Goal: Task Accomplishment & Management: Use online tool/utility

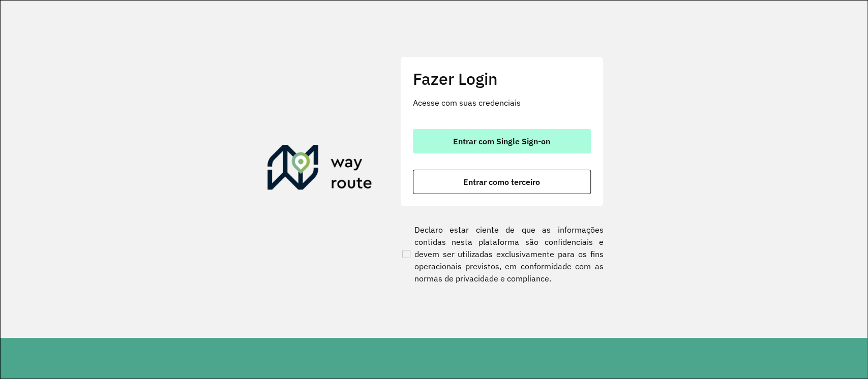
click at [460, 149] on button "Entrar com Single Sign-on" at bounding box center [502, 141] width 178 height 24
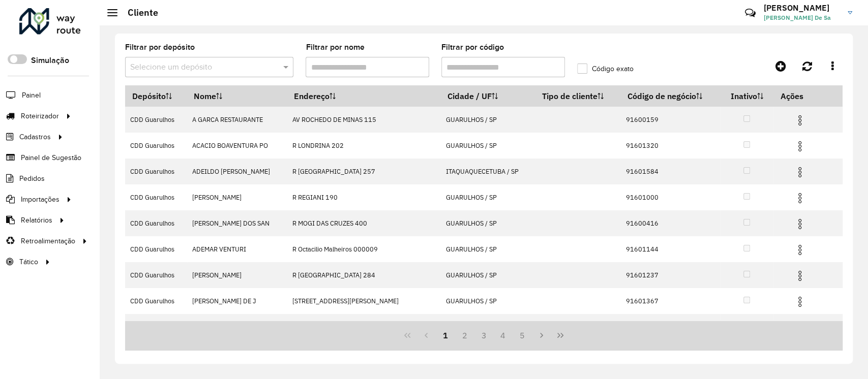
click at [192, 62] on input "text" at bounding box center [199, 68] width 138 height 12
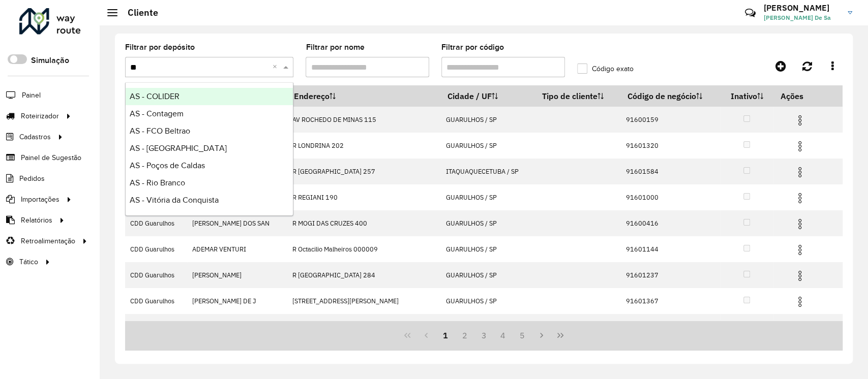
type input "***"
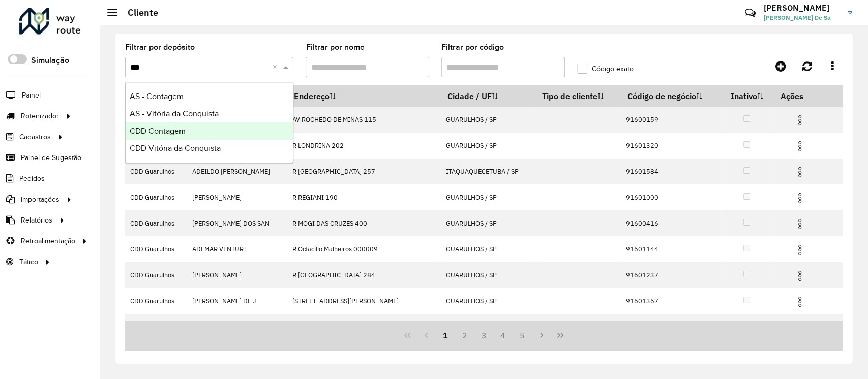
click at [176, 137] on div "CDD Contagem" at bounding box center [209, 131] width 167 height 17
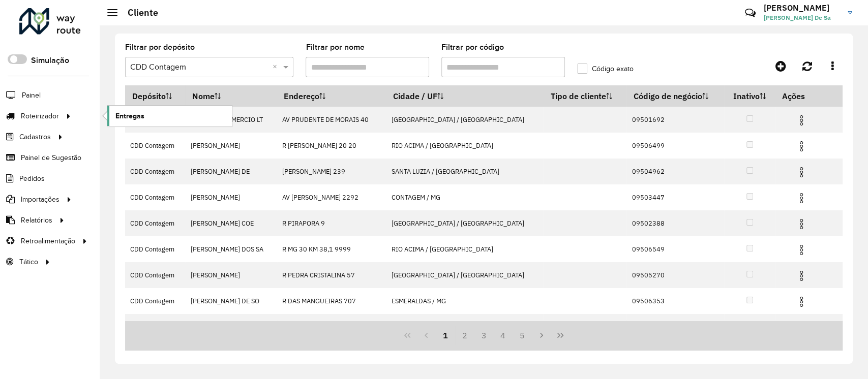
click at [147, 116] on link "Entregas" at bounding box center [169, 116] width 125 height 20
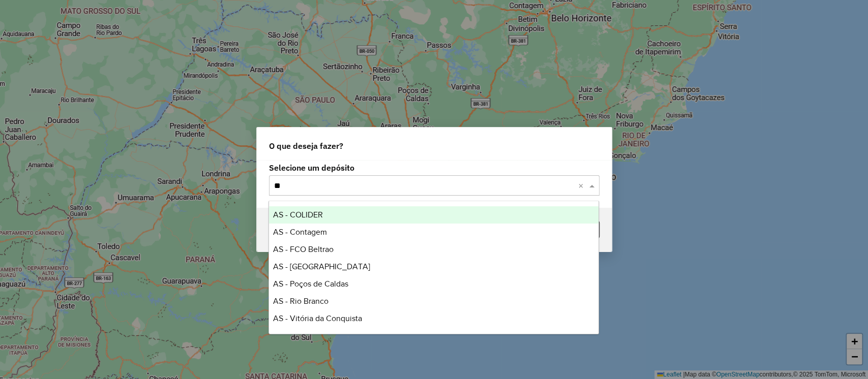
type input "***"
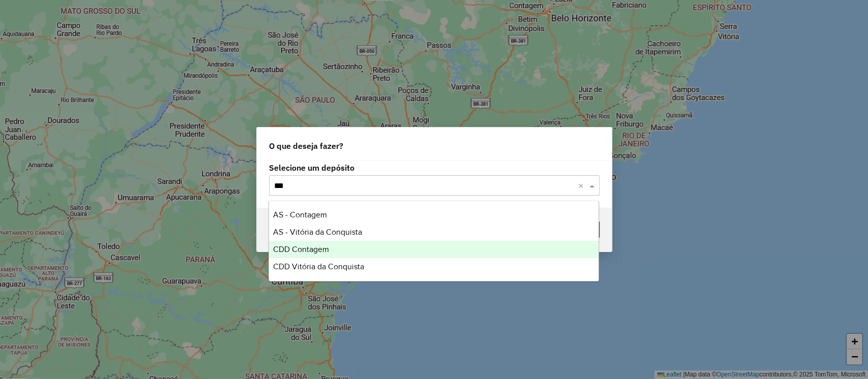
click at [308, 245] on span "CDD Contagem" at bounding box center [301, 249] width 56 height 9
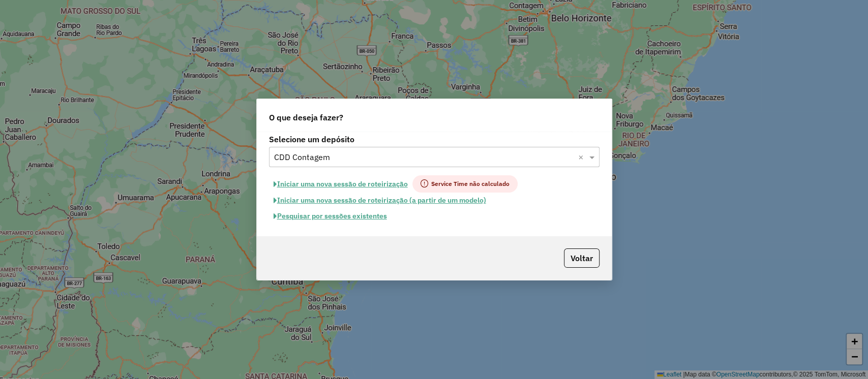
click at [339, 214] on button "Pesquisar por sessões existentes" at bounding box center [330, 217] width 123 height 16
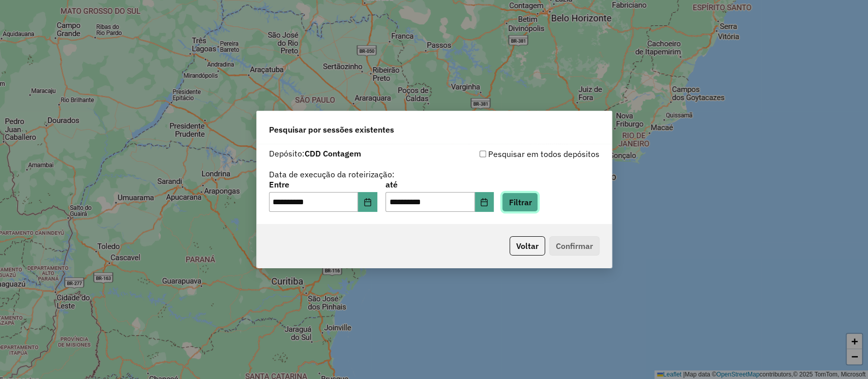
click at [537, 201] on button "Filtrar" at bounding box center [520, 202] width 36 height 19
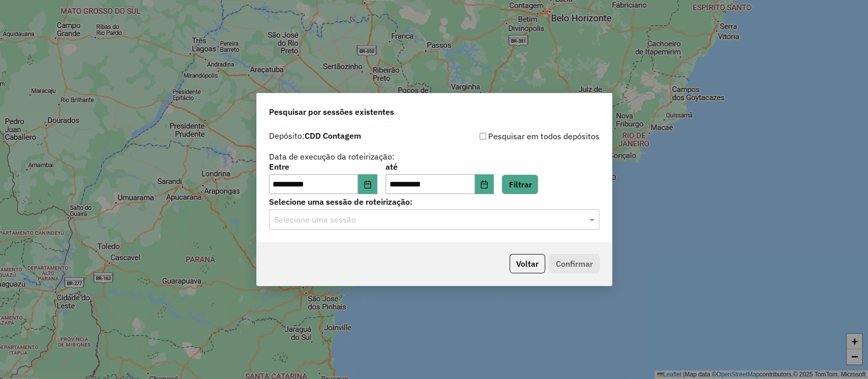
click at [326, 224] on input "text" at bounding box center [424, 220] width 300 height 12
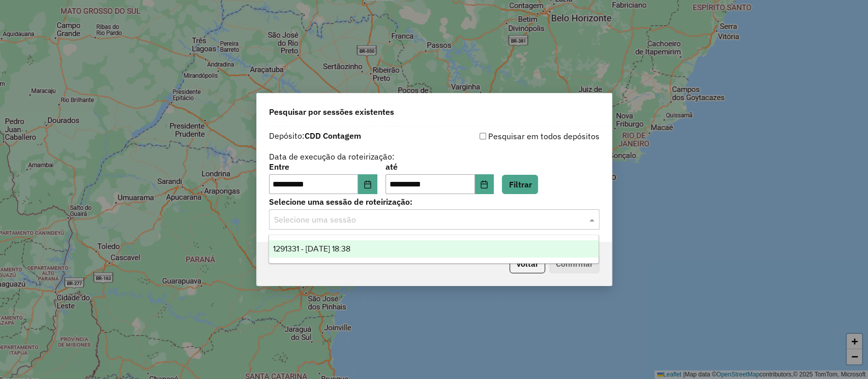
click at [331, 249] on span "1291331 - 09/10/2025 18:38" at bounding box center [311, 249] width 77 height 9
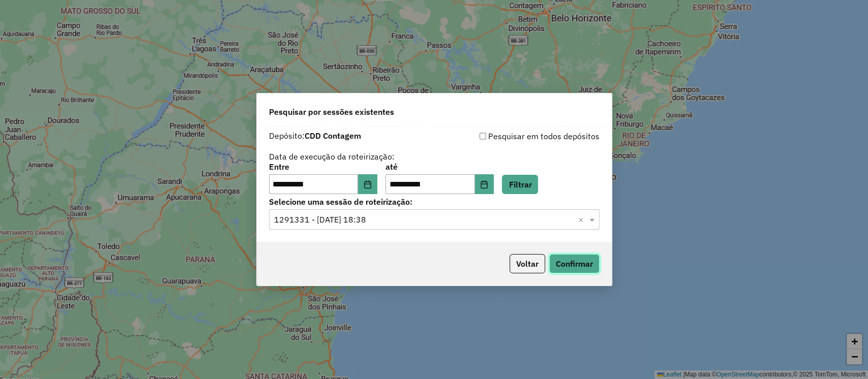
click at [571, 261] on button "Confirmar" at bounding box center [574, 263] width 50 height 19
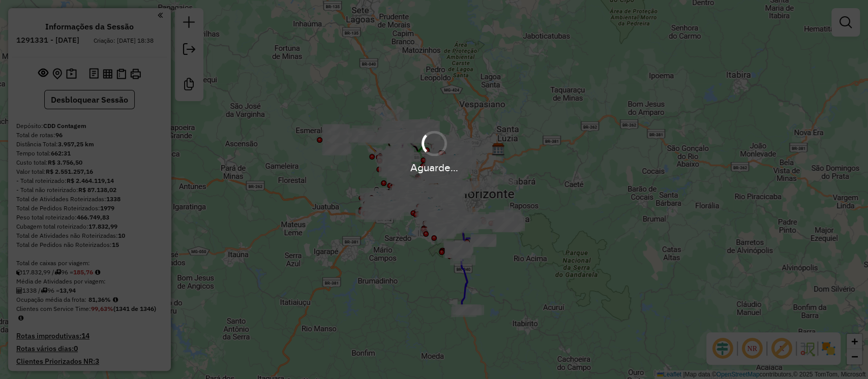
click at [781, 348] on em at bounding box center [782, 349] width 24 height 24
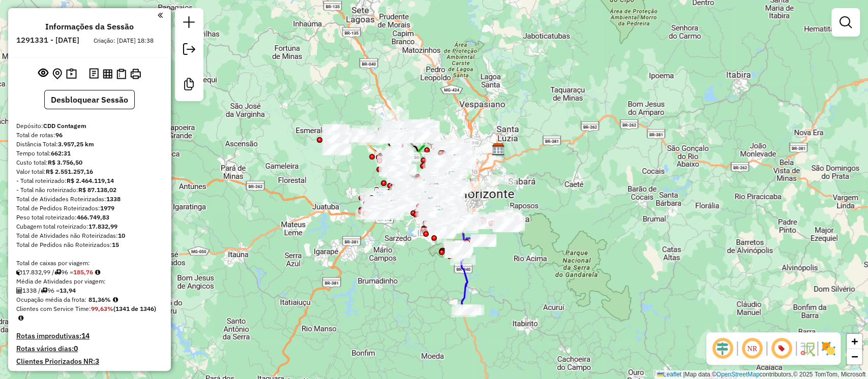
scroll to position [4097, 0]
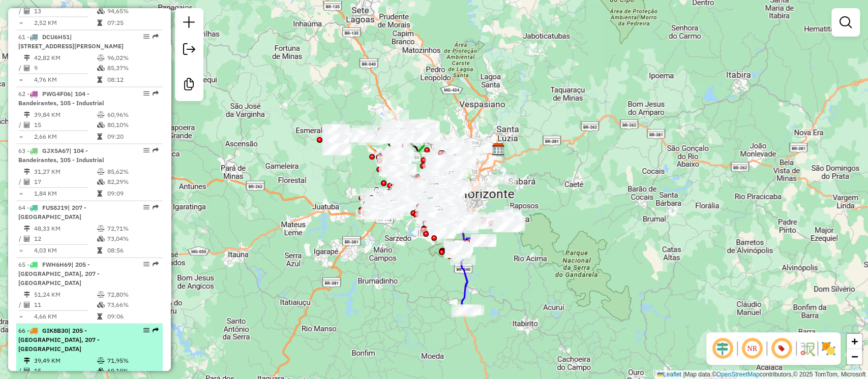
click at [58, 356] on td "39,49 KM" at bounding box center [65, 361] width 63 height 10
select select "**********"
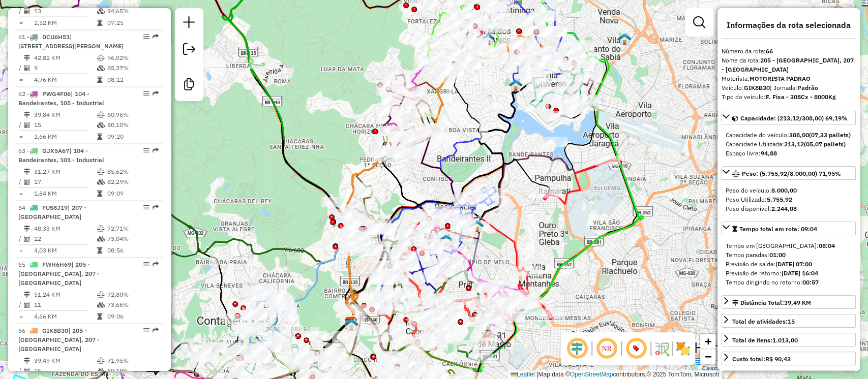
scroll to position [181, 0]
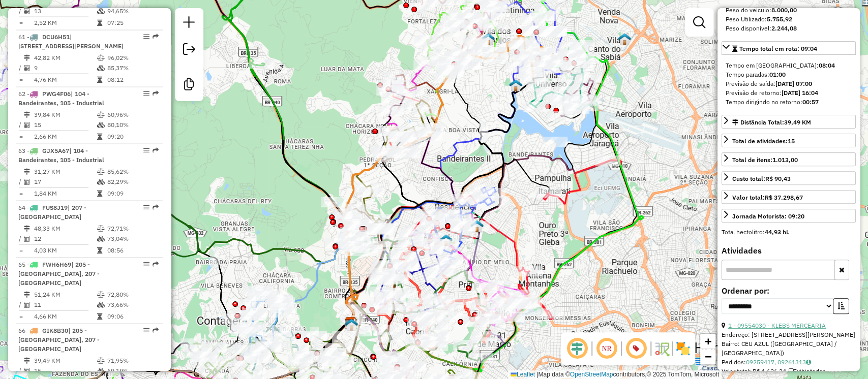
click at [773, 330] on link "1 - 09554030 - KLEBS MERCEARIA" at bounding box center [777, 326] width 98 height 8
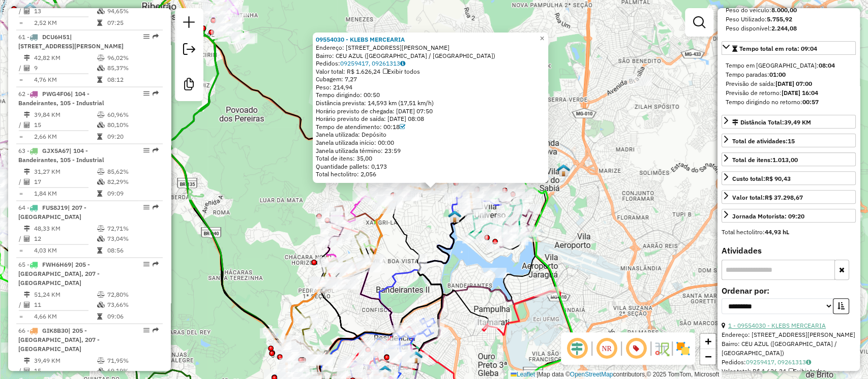
click at [775, 330] on link "1 - 09554030 - KLEBS MERCEARIA" at bounding box center [777, 326] width 98 height 8
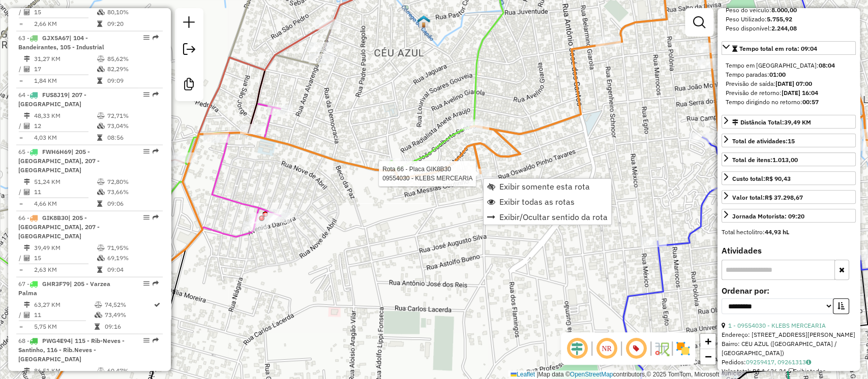
scroll to position [4272, 0]
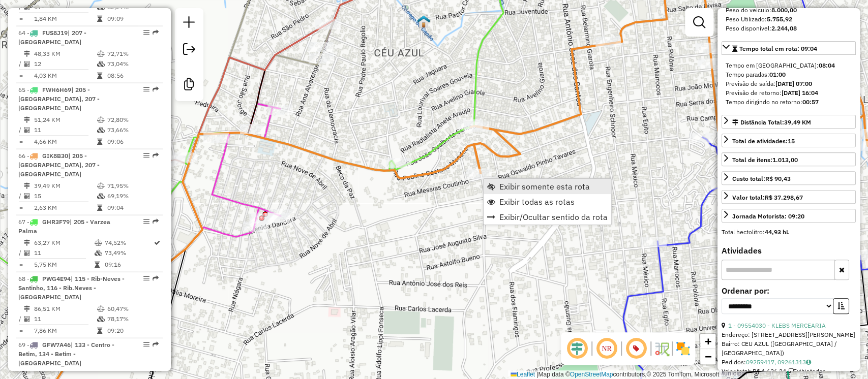
click at [521, 185] on span "Exibir somente esta rota" at bounding box center [544, 187] width 91 height 8
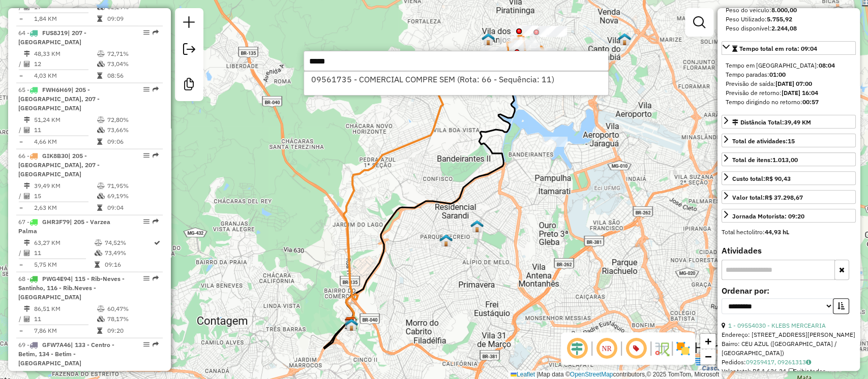
type input "*****"
click at [407, 149] on icon at bounding box center [420, 189] width 152 height 272
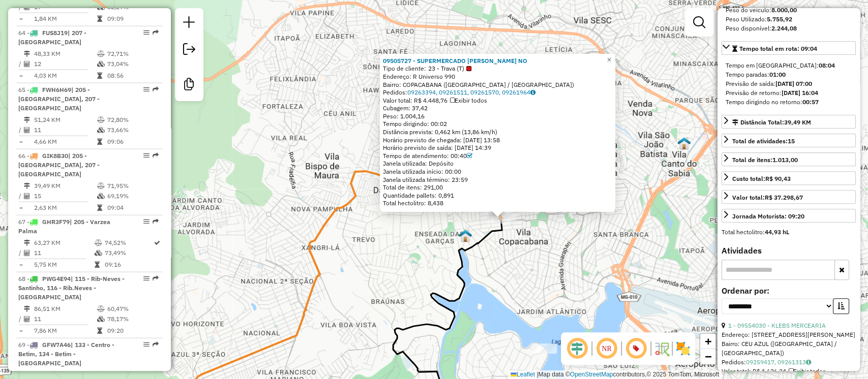
click at [526, 267] on div "09505727 - SUPERMERCADO JOAO NO Tipo de cliente: 23 - Trava (T) Endereço: R Uni…" at bounding box center [434, 189] width 868 height 379
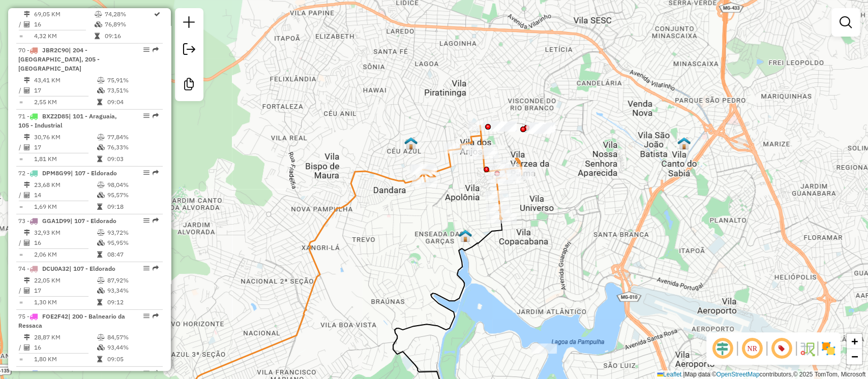
scroll to position [3755, 0]
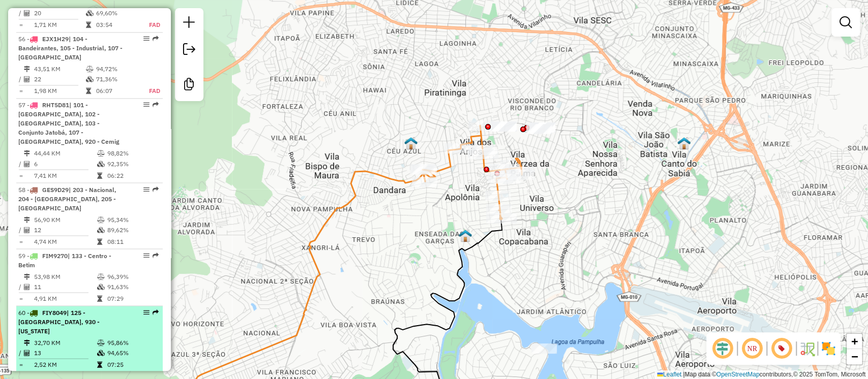
click at [99, 338] on td at bounding box center [102, 343] width 10 height 10
select select "**********"
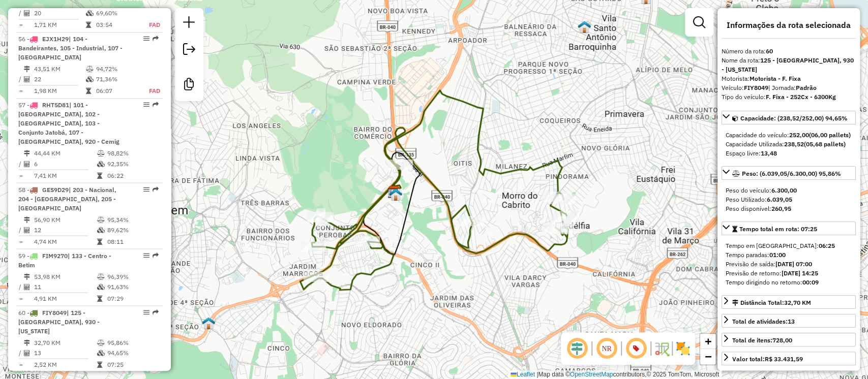
click at [350, 290] on icon at bounding box center [434, 209] width 268 height 162
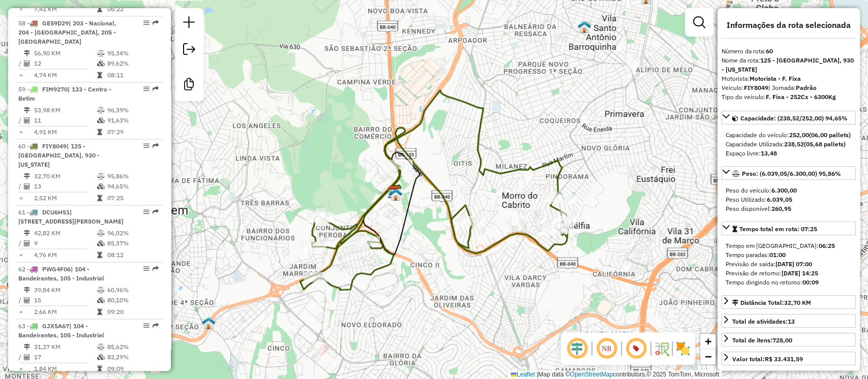
scroll to position [3930, 0]
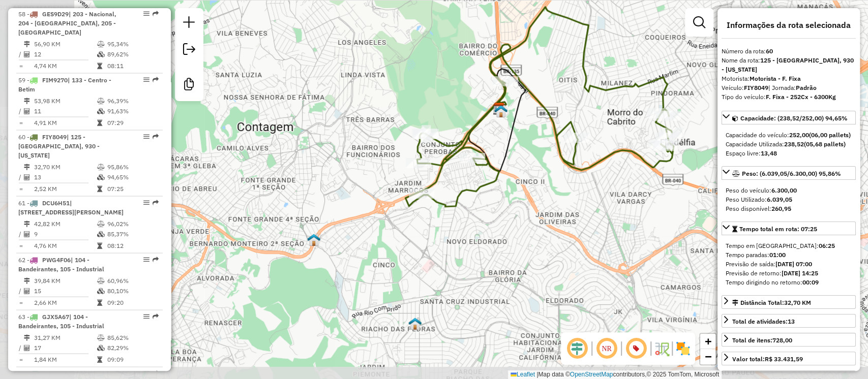
drag, startPoint x: 377, startPoint y: 306, endPoint x: 461, endPoint y: 233, distance: 111.1
click at [464, 234] on div "Janela de atendimento Grade de atendimento Capacidade Transportadoras Veículos …" at bounding box center [434, 189] width 868 height 379
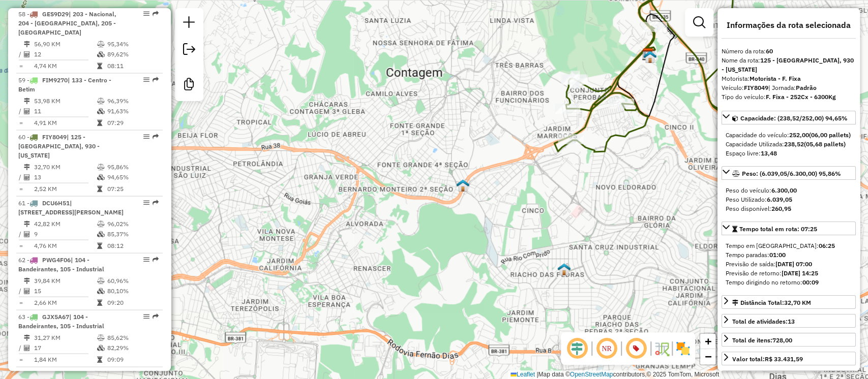
drag, startPoint x: 316, startPoint y: 245, endPoint x: 465, endPoint y: 190, distance: 159.3
click at [465, 190] on img at bounding box center [462, 185] width 13 height 13
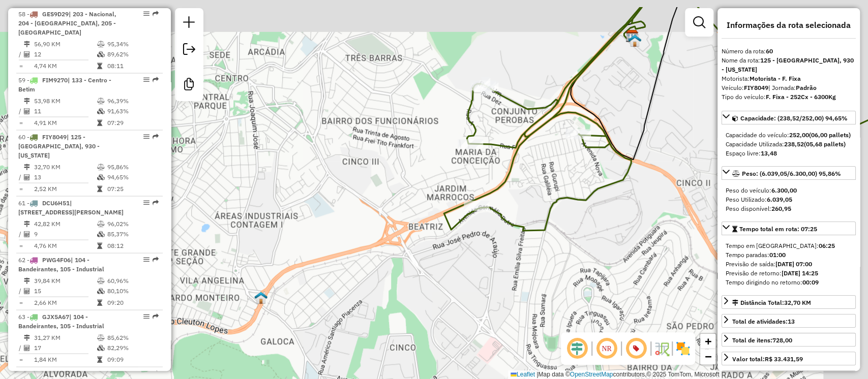
drag, startPoint x: 492, startPoint y: 232, endPoint x: 426, endPoint y: 281, distance: 82.5
click at [426, 281] on div "Janela de atendimento Grade de atendimento Capacidade Transportadoras Veículos …" at bounding box center [434, 189] width 868 height 379
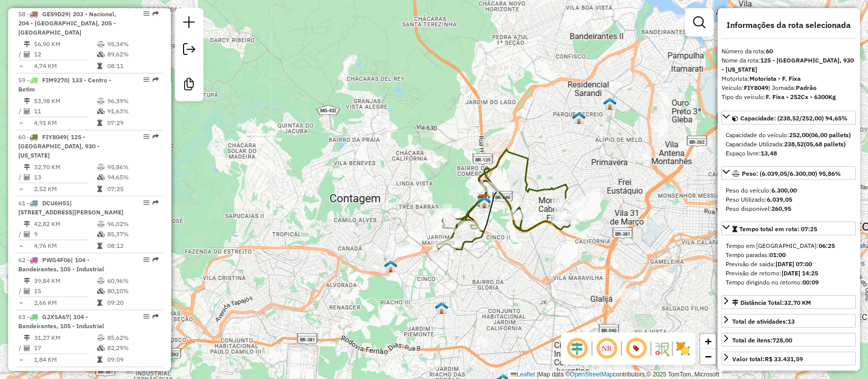
scroll to position [3632, 0]
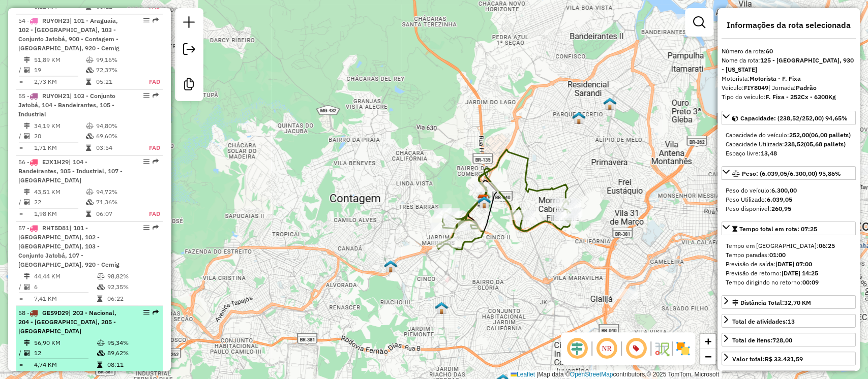
click at [69, 360] on td "4,74 KM" at bounding box center [65, 365] width 63 height 10
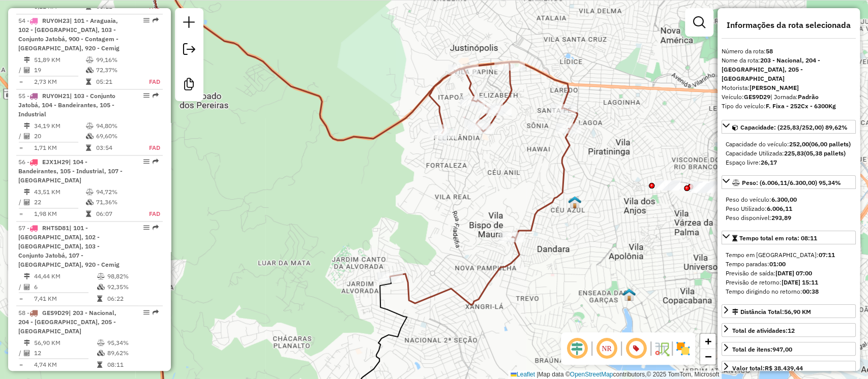
scroll to position [4097, 0]
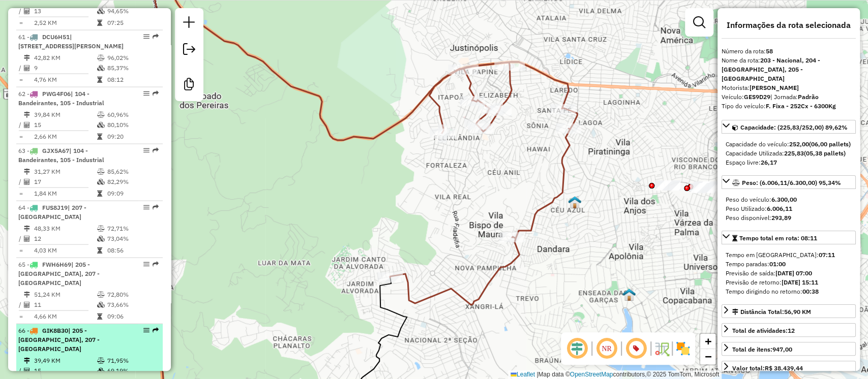
click at [90, 378] on td "2,63 KM" at bounding box center [65, 383] width 63 height 10
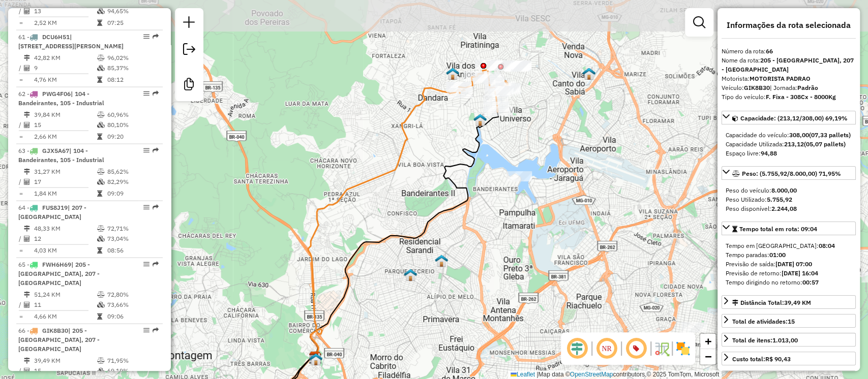
drag, startPoint x: 384, startPoint y: 186, endPoint x: 317, endPoint y: 258, distance: 98.3
click at [317, 258] on div "Janela de atendimento Grade de atendimento Capacidade Transportadoras Veículos …" at bounding box center [434, 189] width 868 height 379
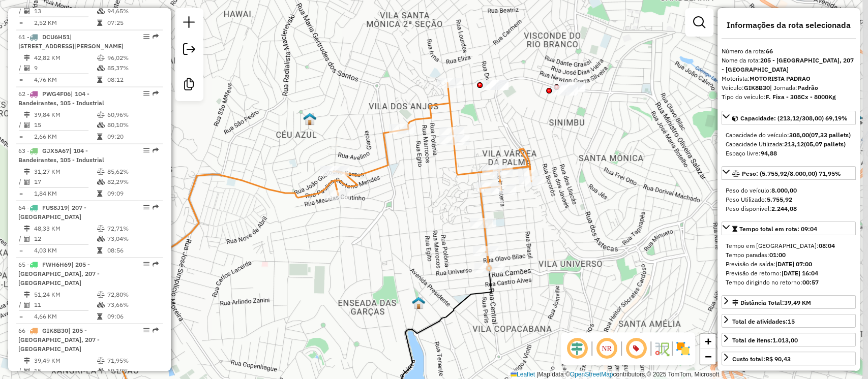
drag, startPoint x: 384, startPoint y: 252, endPoint x: 363, endPoint y: 282, distance: 36.3
click at [363, 282] on div "Janela de atendimento Grade de atendimento Capacidade Transportadoras Veículos …" at bounding box center [434, 189] width 868 height 379
click at [681, 151] on div "Janela de atendimento Grade de atendimento Capacidade Transportadoras Veículos …" at bounding box center [434, 189] width 868 height 379
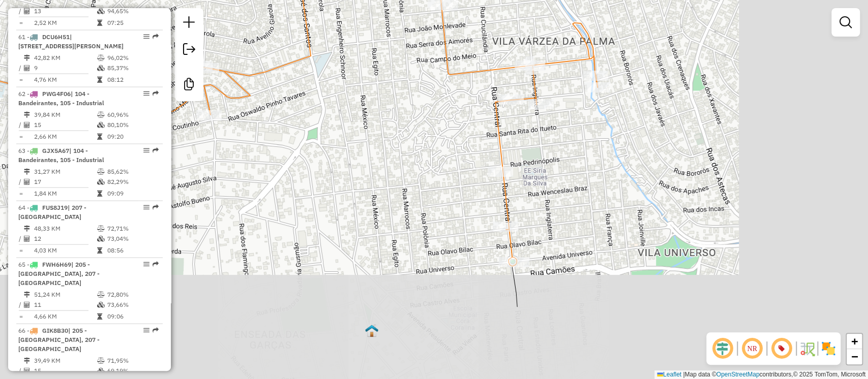
drag, startPoint x: 549, startPoint y: 287, endPoint x: 445, endPoint y: 225, distance: 121.1
click at [417, 183] on div "Janela de atendimento Grade de atendimento Capacidade Transportadoras Veículos …" at bounding box center [434, 189] width 868 height 379
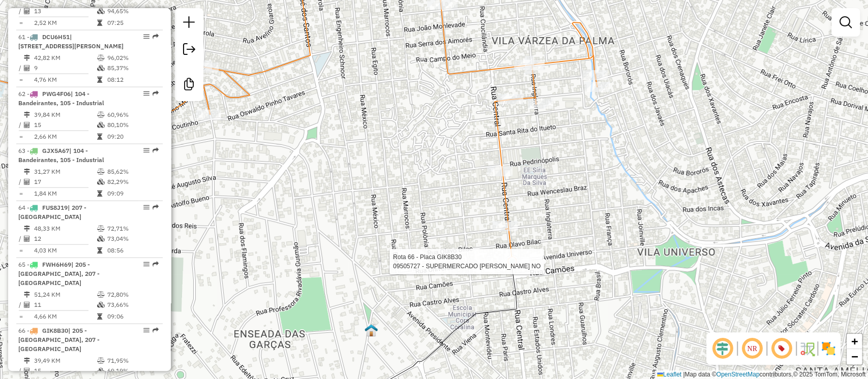
select select "**********"
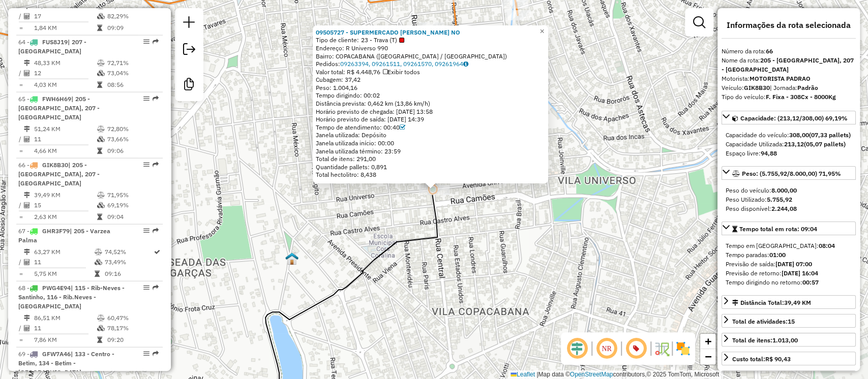
scroll to position [4272, 0]
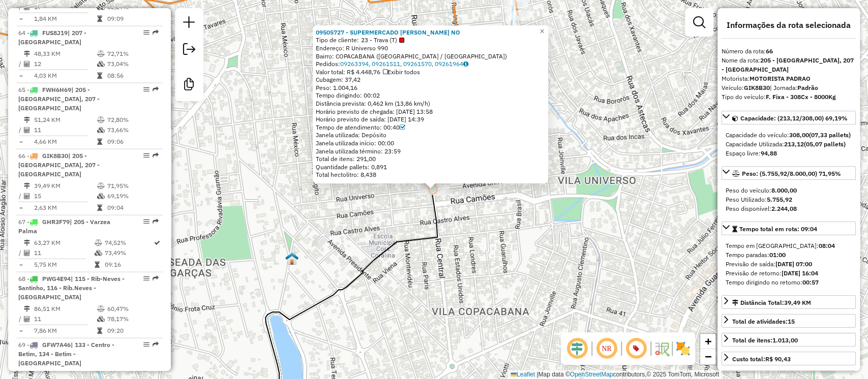
click at [455, 279] on div "09505727 - SUPERMERCADO JOAO NO Tipo de cliente: 23 - Trava (T) Endereço: R Uni…" at bounding box center [434, 189] width 868 height 379
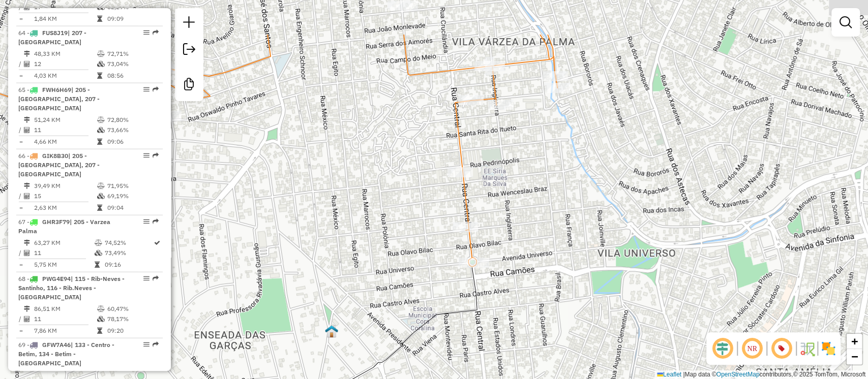
drag, startPoint x: 506, startPoint y: 241, endPoint x: 557, endPoint y: 329, distance: 102.3
click at [557, 329] on div "Janela de atendimento Grade de atendimento Capacidade Transportadoras Veículos …" at bounding box center [434, 189] width 868 height 379
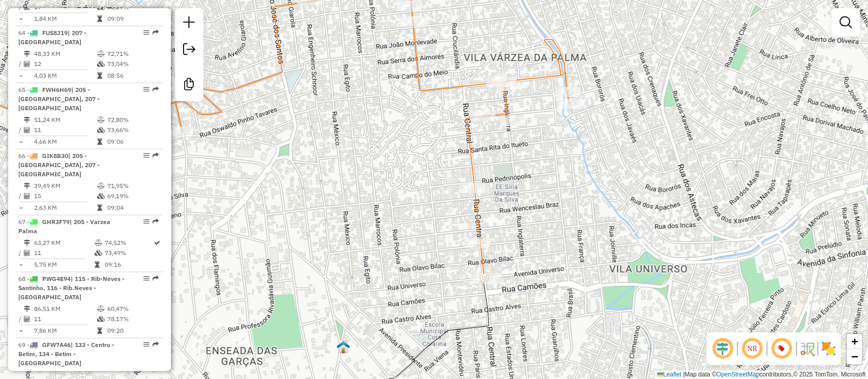
click at [554, 288] on div "Janela de atendimento Grade de atendimento Capacidade Transportadoras Veículos …" at bounding box center [434, 189] width 868 height 379
